Goal: Navigation & Orientation: Find specific page/section

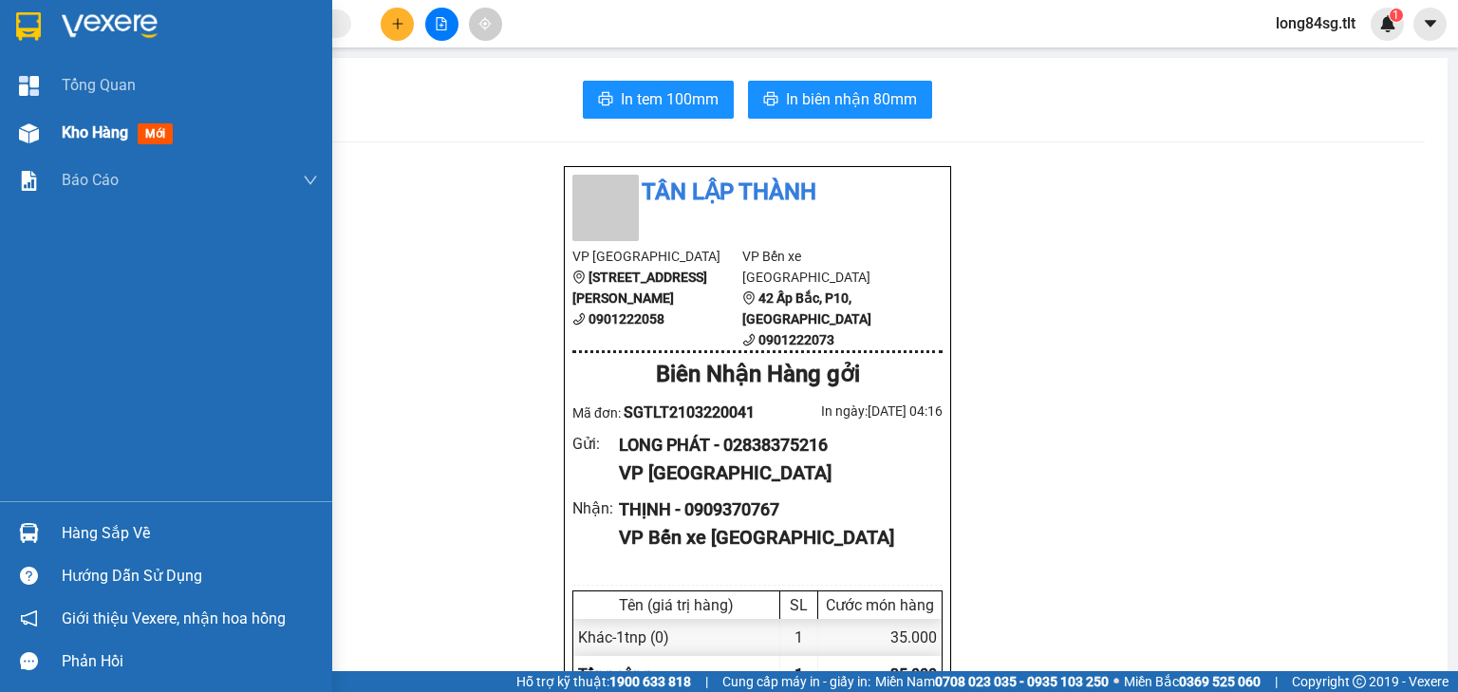
click at [75, 123] on span "Kho hàng" at bounding box center [95, 132] width 66 height 18
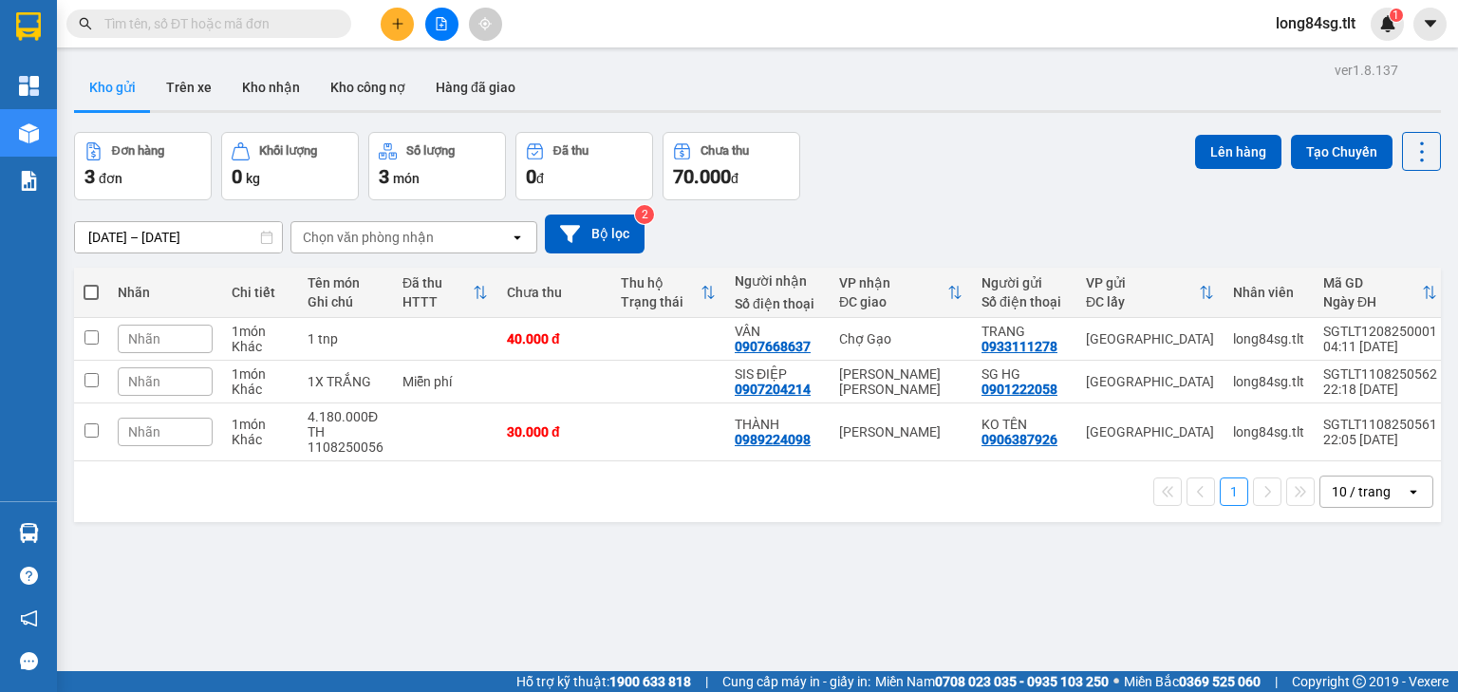
click at [1358, 496] on div "10 / trang" at bounding box center [1361, 491] width 59 height 19
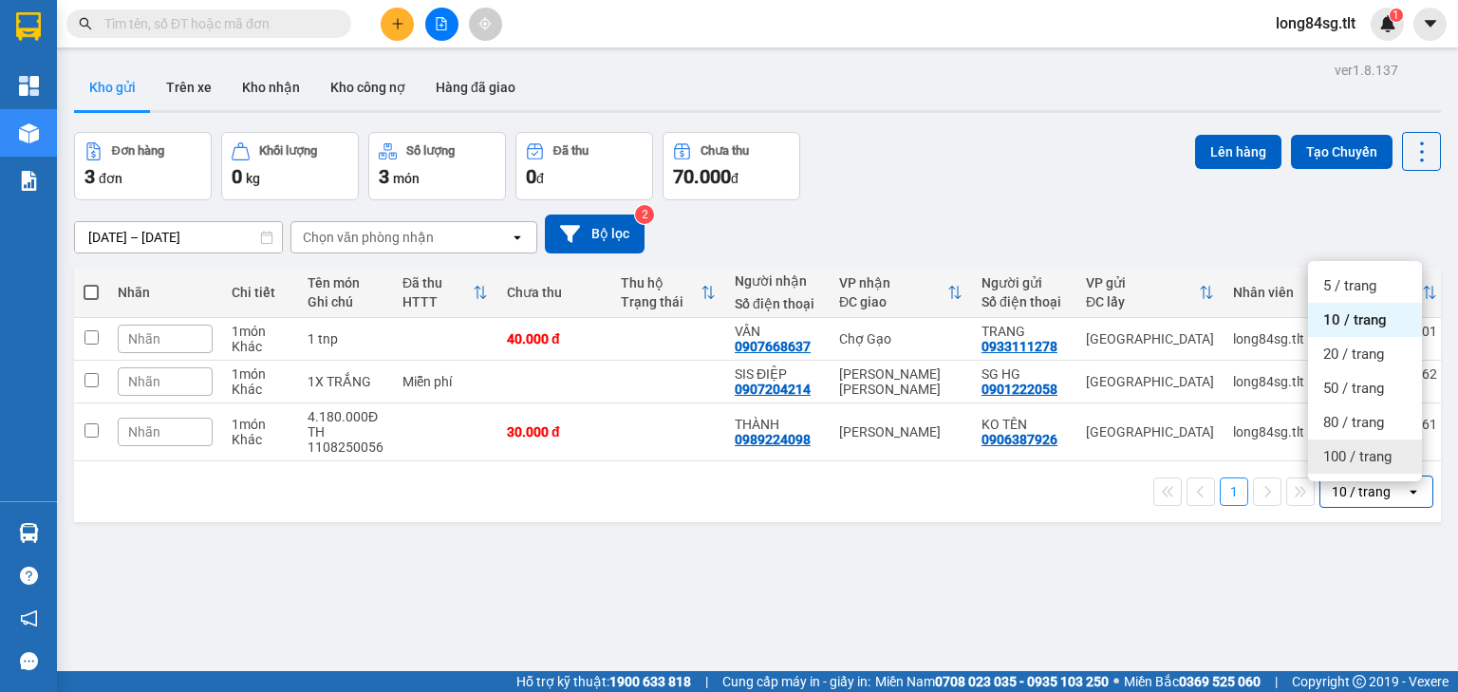
click at [1364, 468] on div "100 / trang" at bounding box center [1365, 456] width 114 height 34
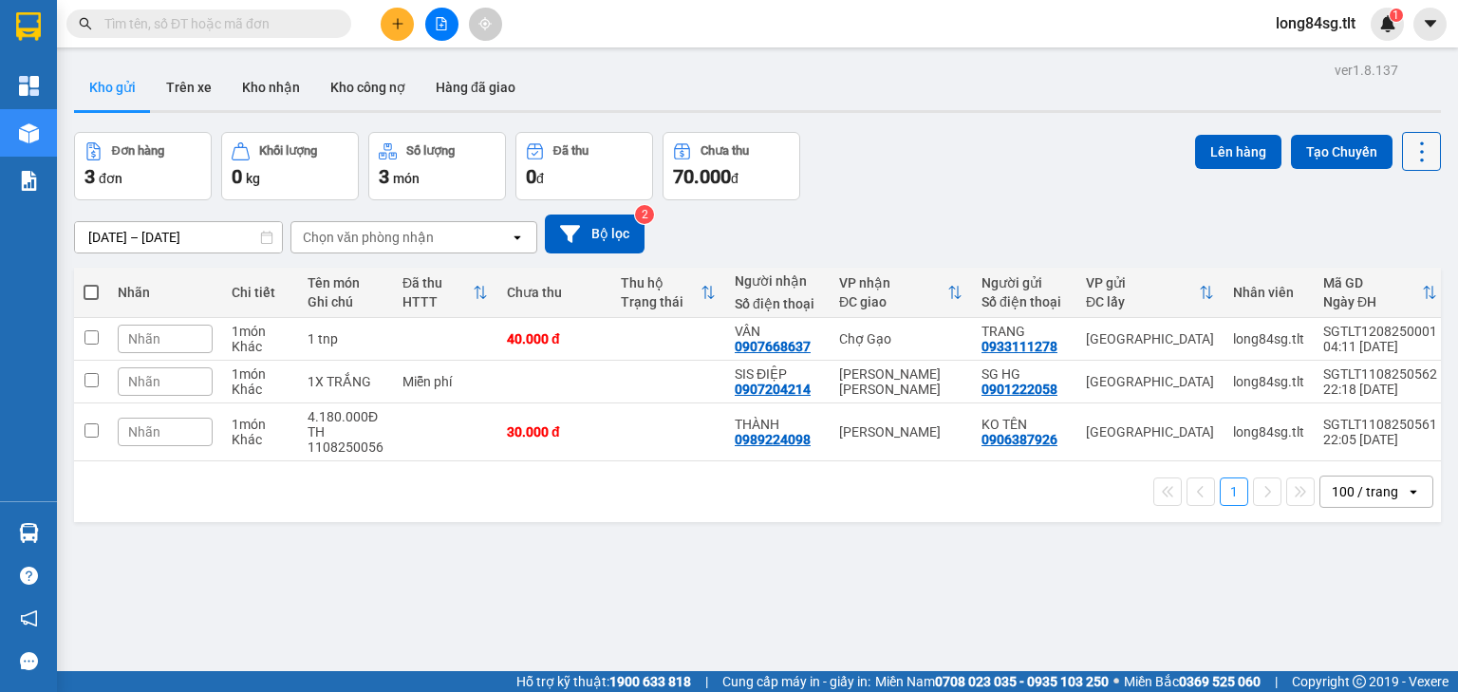
click at [1409, 156] on icon at bounding box center [1422, 152] width 27 height 27
click at [1401, 269] on span "Làm mới" at bounding box center [1383, 270] width 52 height 19
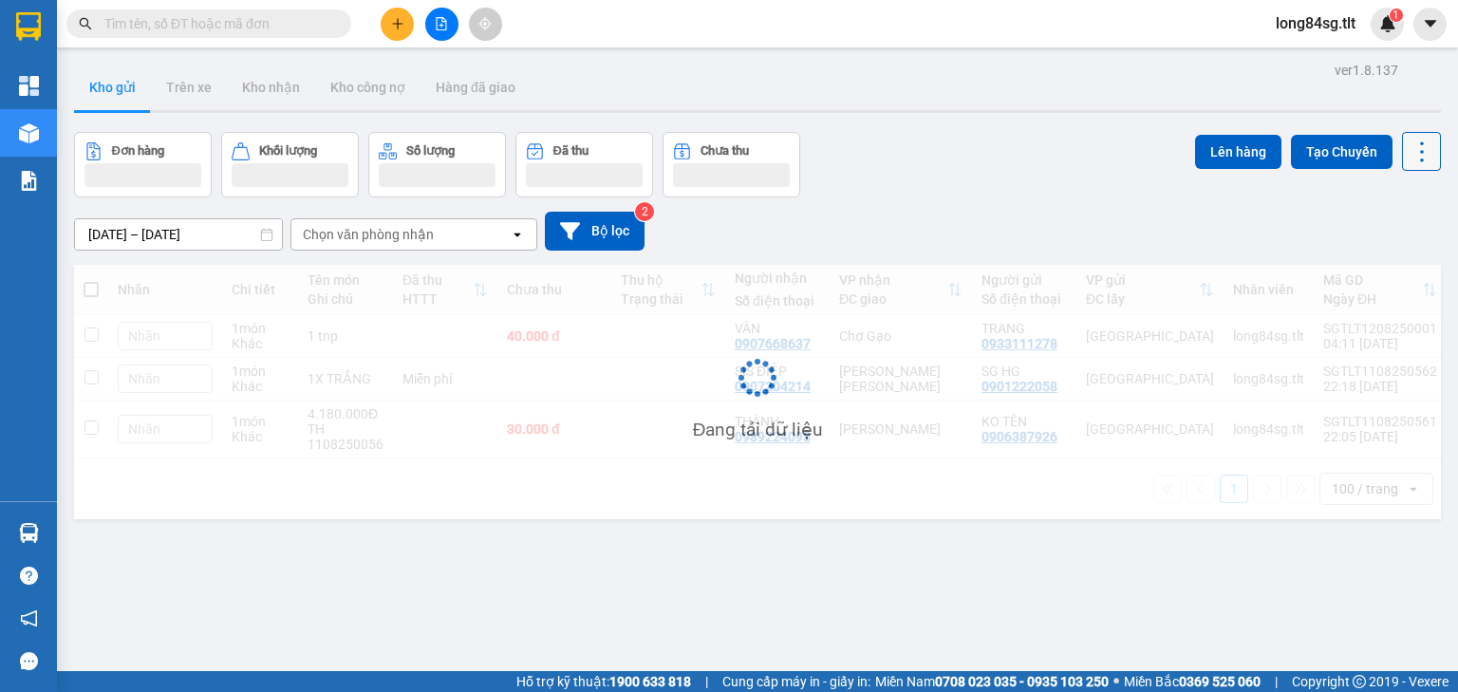
click at [1420, 159] on icon at bounding box center [1422, 152] width 27 height 27
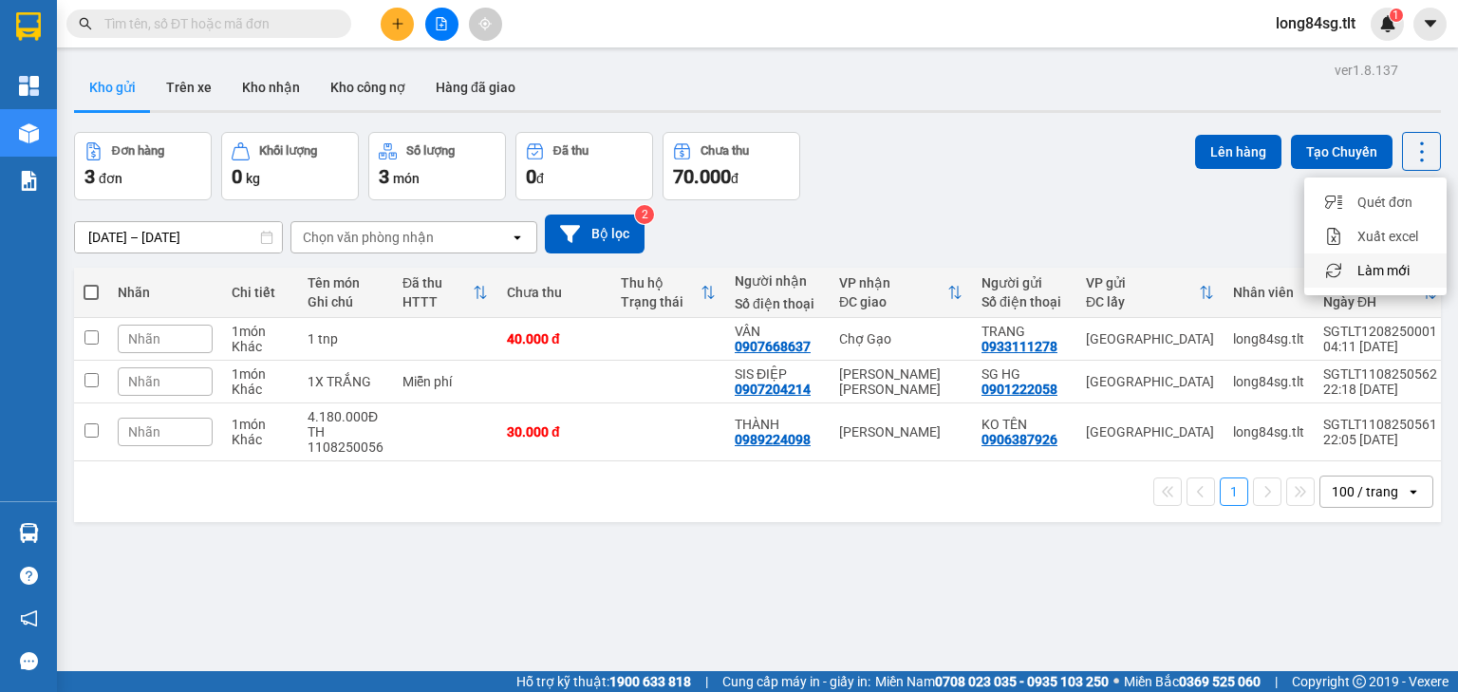
click at [1386, 270] on span "Làm mới" at bounding box center [1383, 270] width 52 height 19
